Goal: Check status: Check status

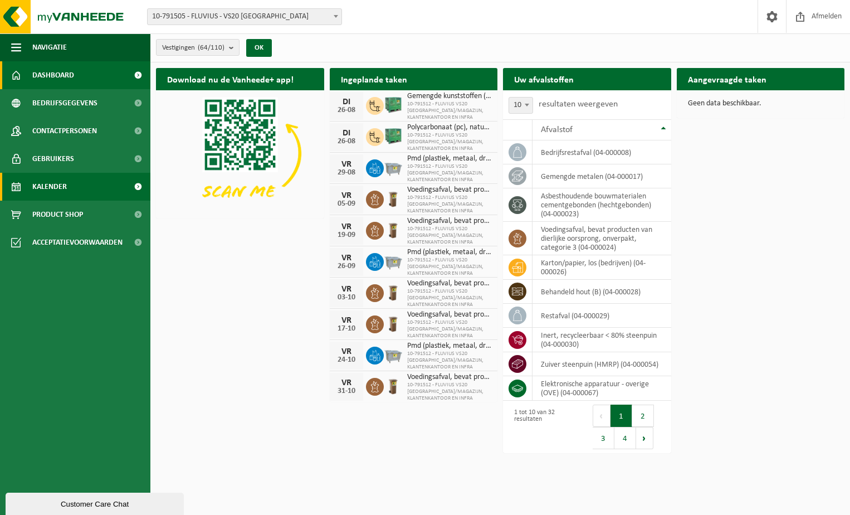
click at [67, 183] on link "Kalender" at bounding box center [75, 187] width 150 height 28
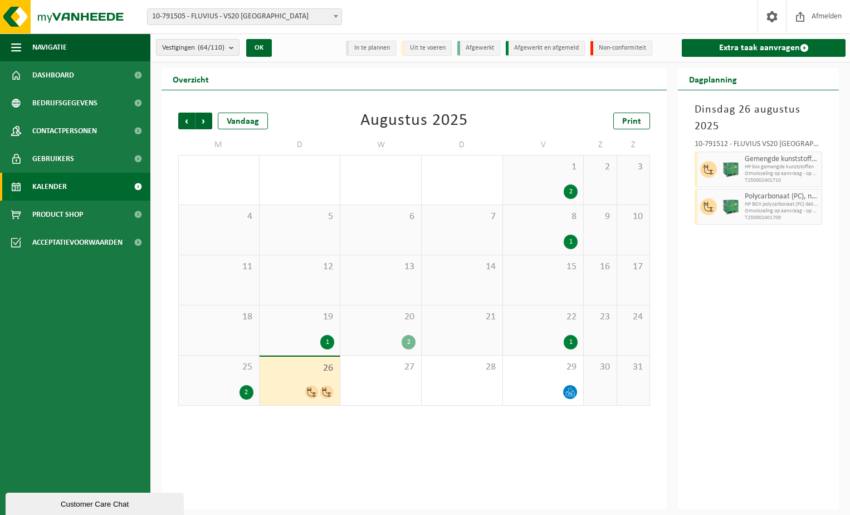
click at [769, 168] on span "HP box gemengde kunststoffen" at bounding box center [782, 167] width 74 height 7
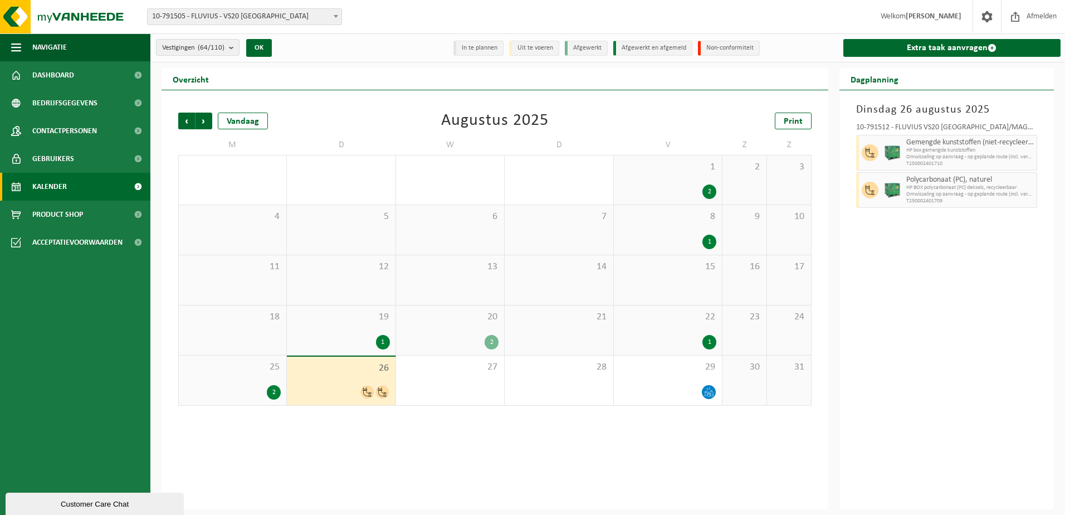
click at [493, 341] on div "2" at bounding box center [492, 342] width 14 height 14
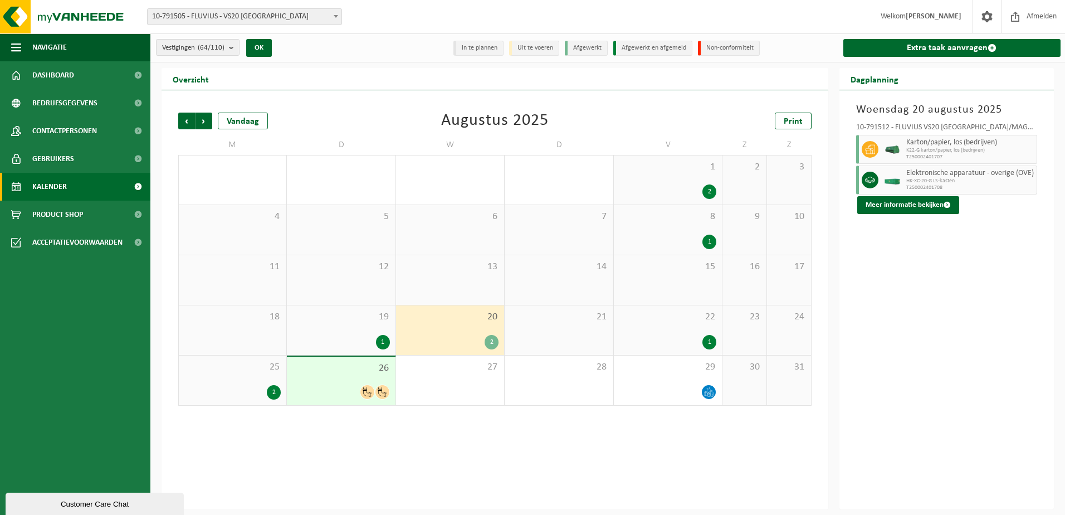
click at [383, 339] on div "1" at bounding box center [383, 342] width 14 height 14
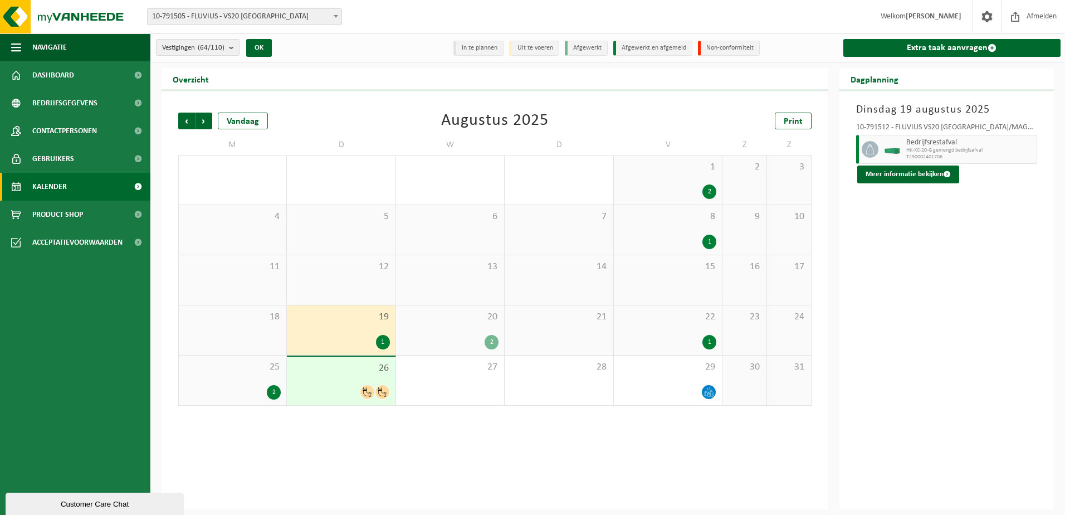
click at [710, 338] on div "1" at bounding box center [709, 342] width 14 height 14
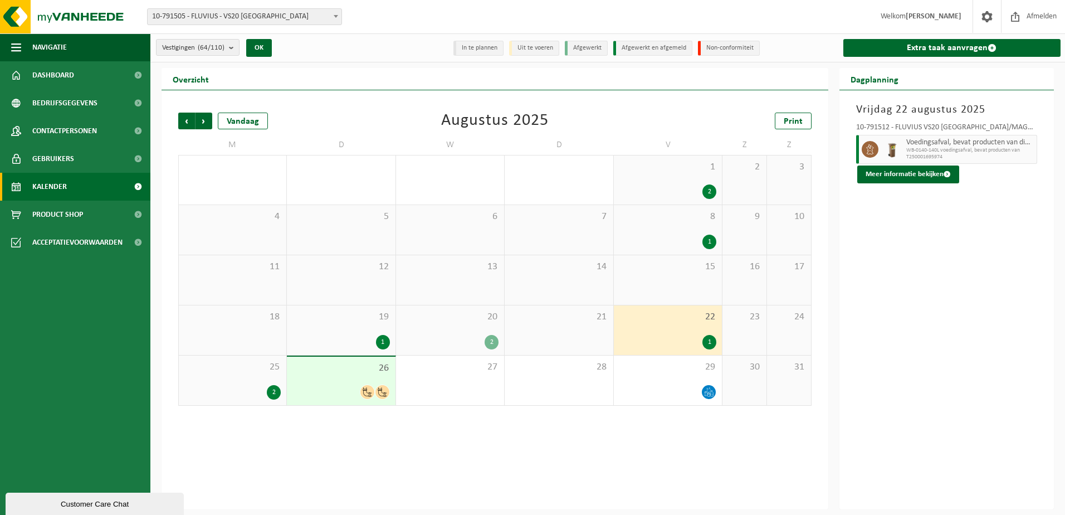
click at [489, 340] on div "2" at bounding box center [492, 342] width 14 height 14
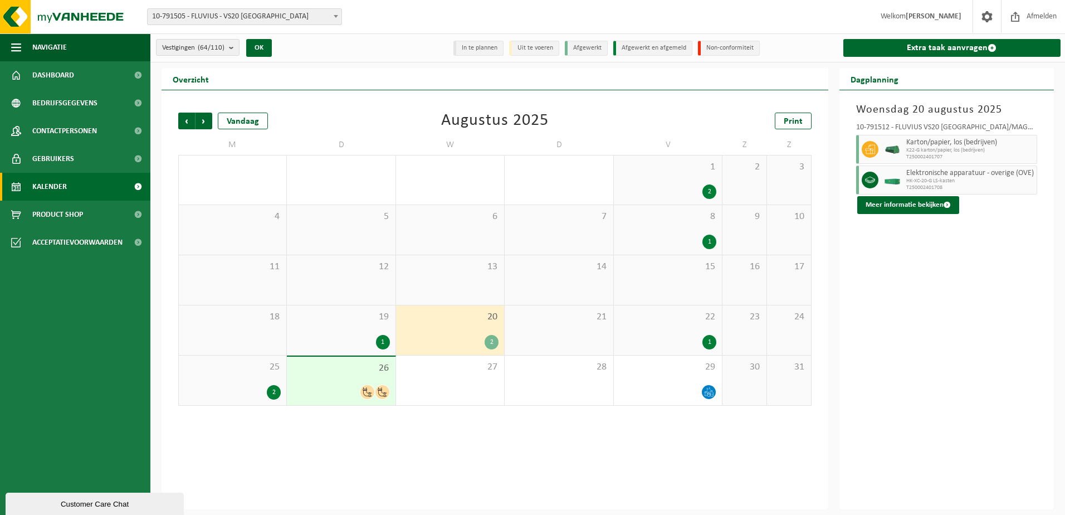
click at [271, 390] on div "2" at bounding box center [274, 392] width 14 height 14
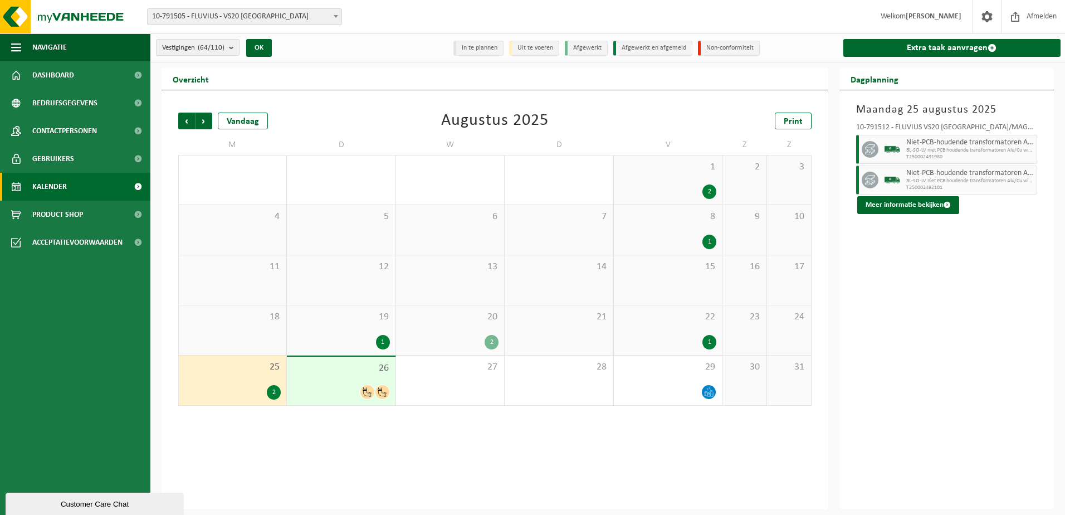
click at [272, 390] on div "2" at bounding box center [274, 392] width 14 height 14
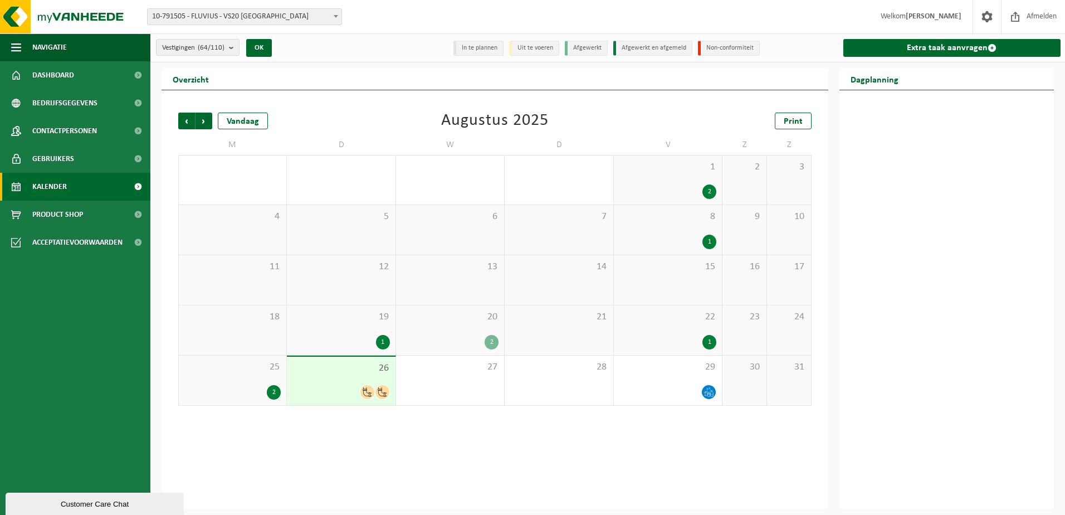
click at [274, 390] on div "2" at bounding box center [274, 392] width 14 height 14
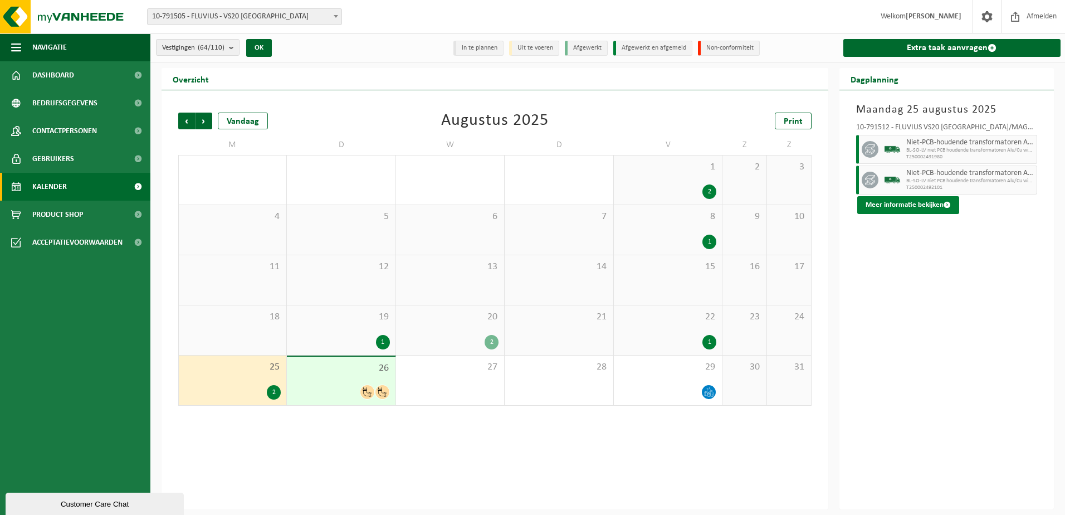
click at [849, 204] on span at bounding box center [947, 204] width 7 height 7
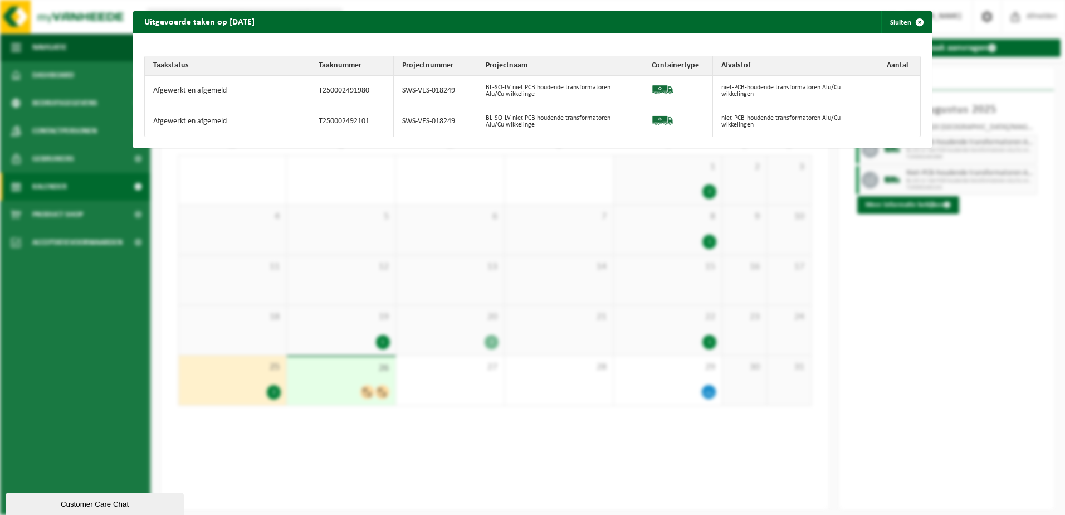
drag, startPoint x: 936, startPoint y: 296, endPoint x: 892, endPoint y: 312, distance: 46.4
click at [849, 297] on div "Uitgevoerde taken op [DATE] Sluiten Taakstatus Taaknummer Projectnummer Project…" at bounding box center [532, 257] width 1065 height 515
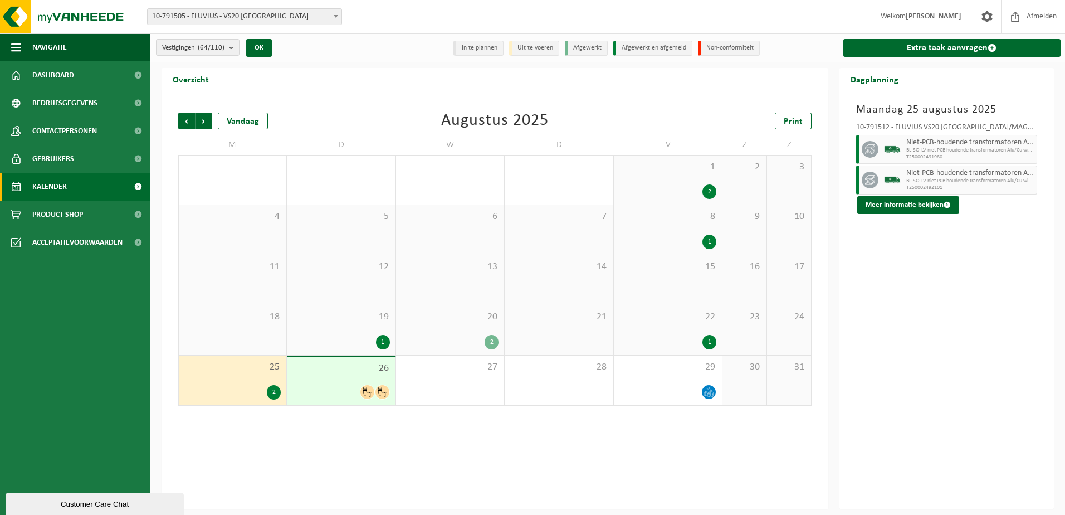
click at [367, 391] on icon at bounding box center [367, 391] width 9 height 9
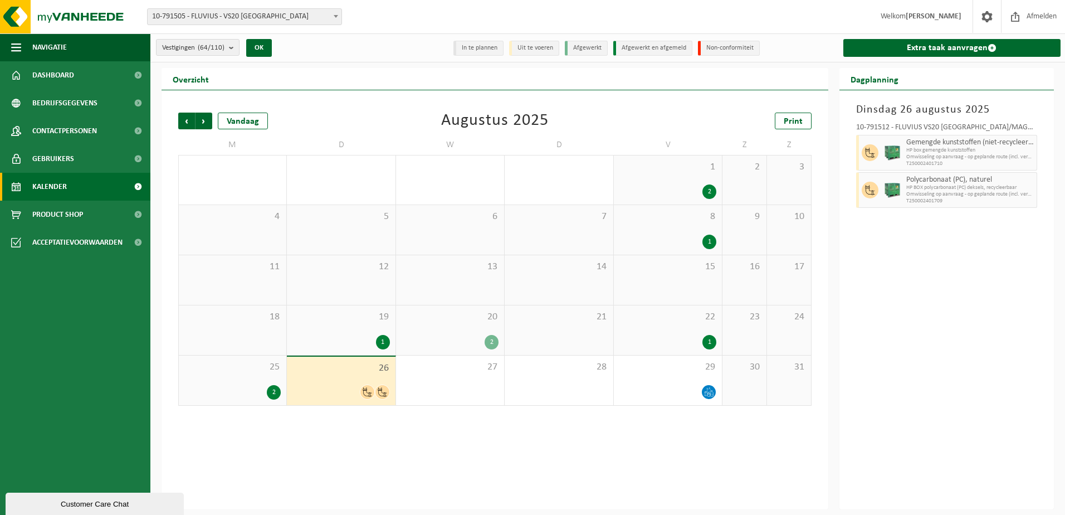
click at [849, 147] on span "HP box gemengde kunststoffen" at bounding box center [970, 150] width 128 height 7
click at [849, 179] on span "Polycarbonaat (PC), naturel" at bounding box center [970, 179] width 128 height 9
click at [849, 177] on span "Polycarbonaat (PC), naturel" at bounding box center [970, 179] width 128 height 9
drag, startPoint x: 966, startPoint y: 177, endPoint x: 957, endPoint y: 192, distance: 17.8
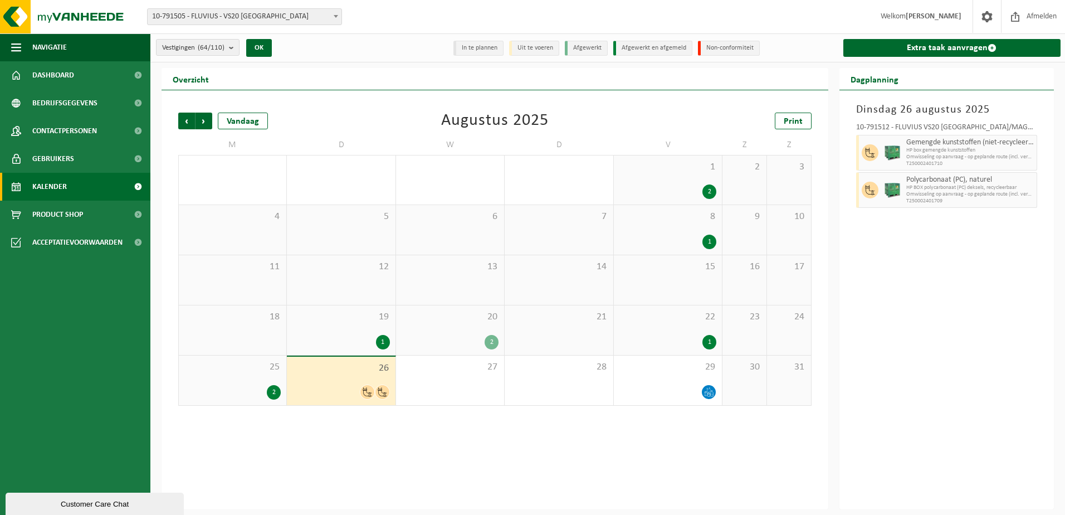
click at [849, 191] on span "Omwisseling op aanvraag - op geplande route (incl. verwerking)" at bounding box center [970, 194] width 128 height 7
click at [270, 390] on div "2" at bounding box center [274, 392] width 14 height 14
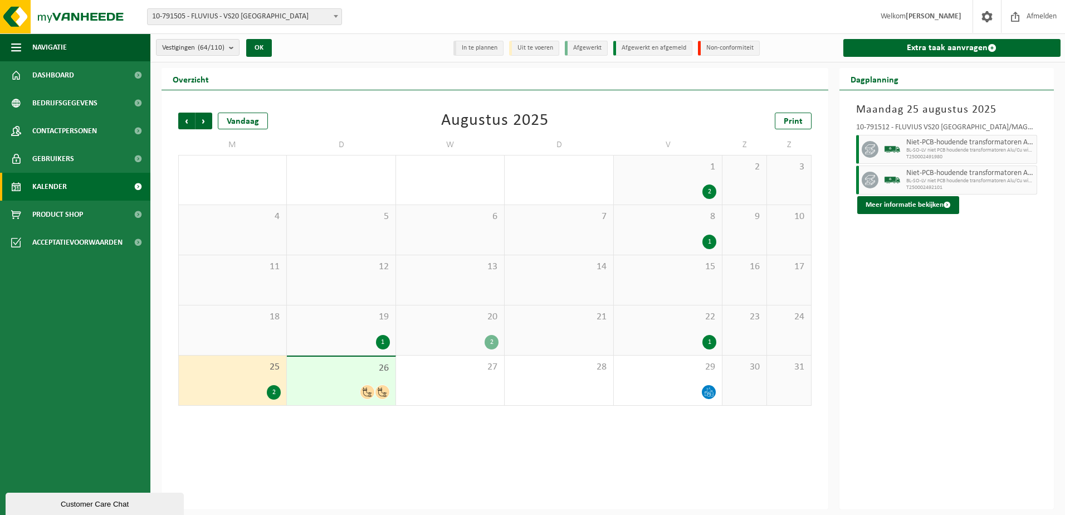
click at [382, 339] on div "1" at bounding box center [383, 342] width 14 height 14
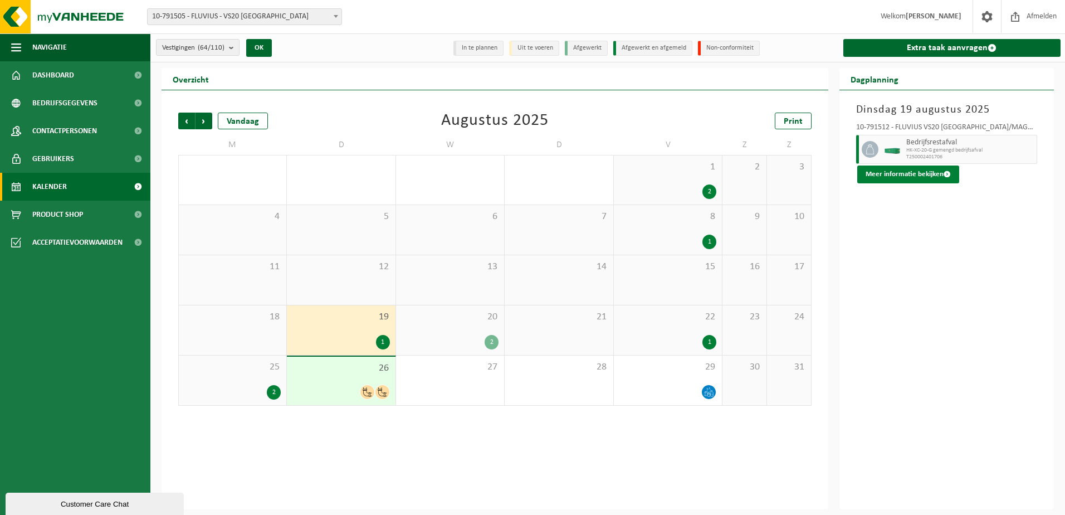
click at [849, 171] on button "Meer informatie bekijken" at bounding box center [908, 174] width 102 height 18
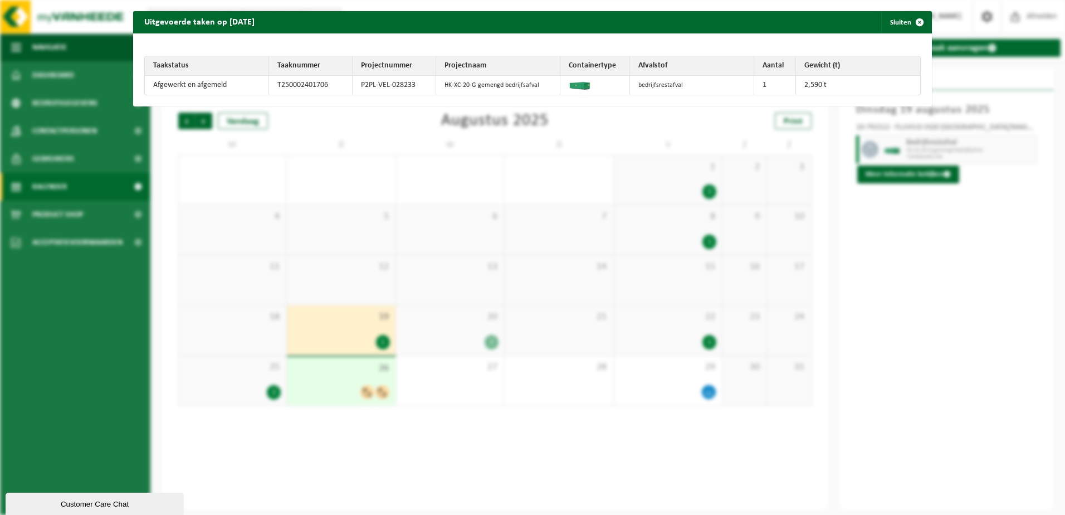
click at [417, 384] on div "Uitgevoerde taken op [DATE] Sluiten Taakstatus Taaknummer Projectnummer Project…" at bounding box center [532, 257] width 1065 height 515
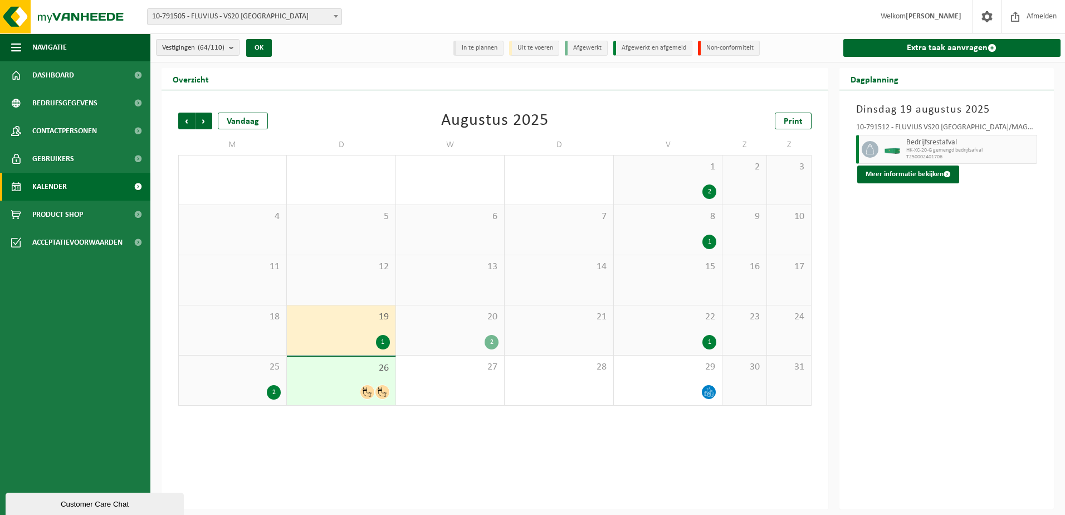
click at [368, 390] on icon at bounding box center [367, 391] width 9 height 9
